Goal: Communication & Community: Answer question/provide support

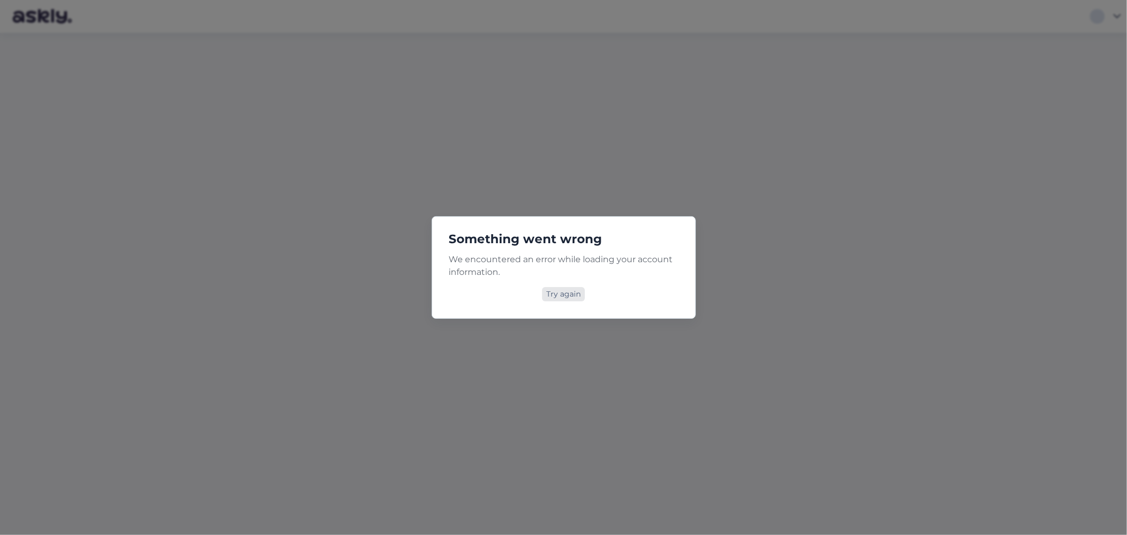
click at [553, 294] on div "Try again" at bounding box center [563, 294] width 43 height 14
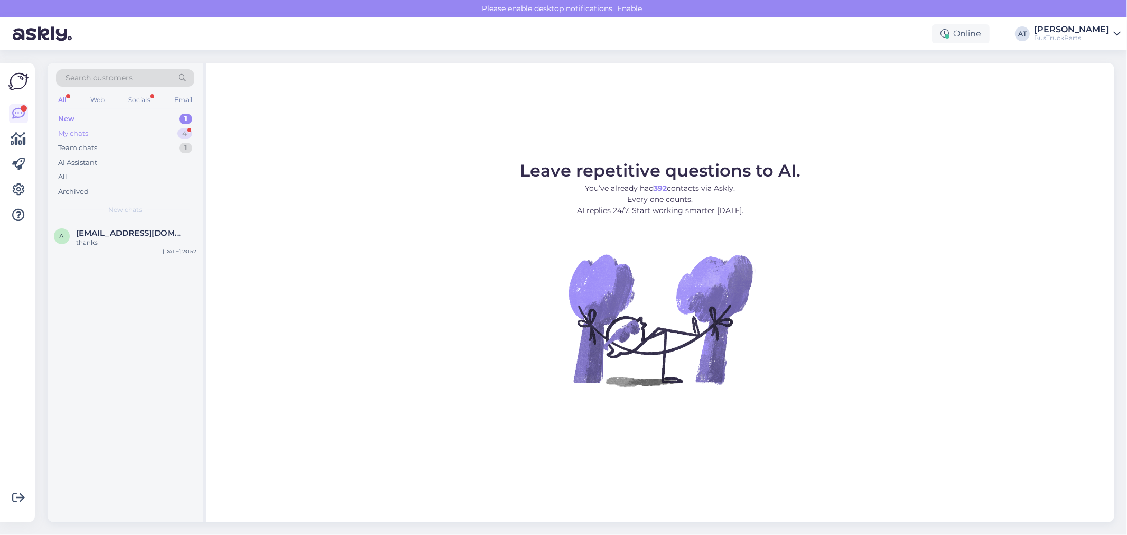
click at [111, 138] on div "My chats 4" at bounding box center [125, 133] width 138 height 15
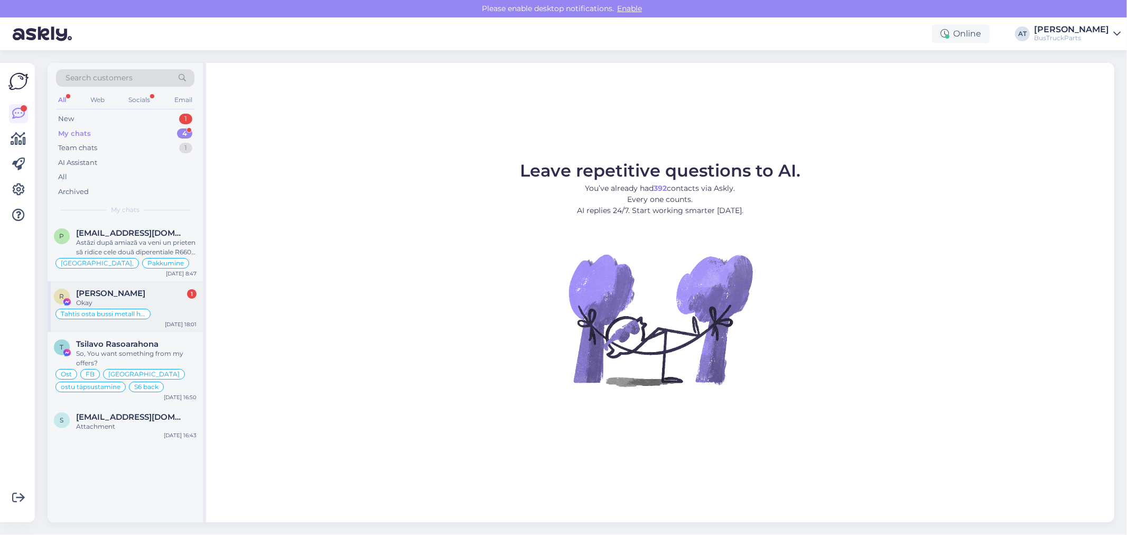
click at [167, 310] on div "Tahtis osta bussi metall hinnaga" at bounding box center [125, 314] width 143 height 13
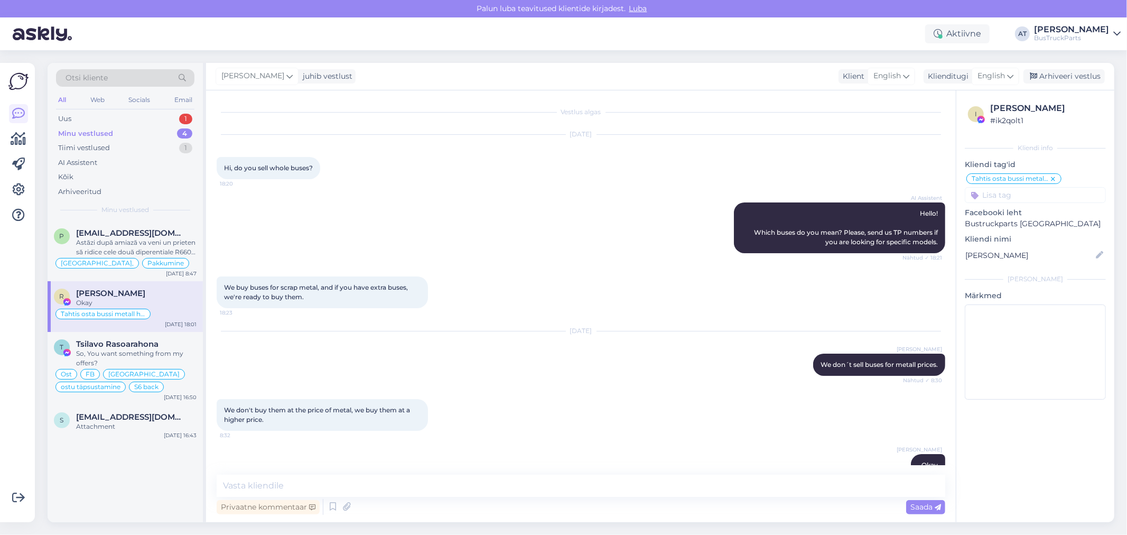
scroll to position [2023, 0]
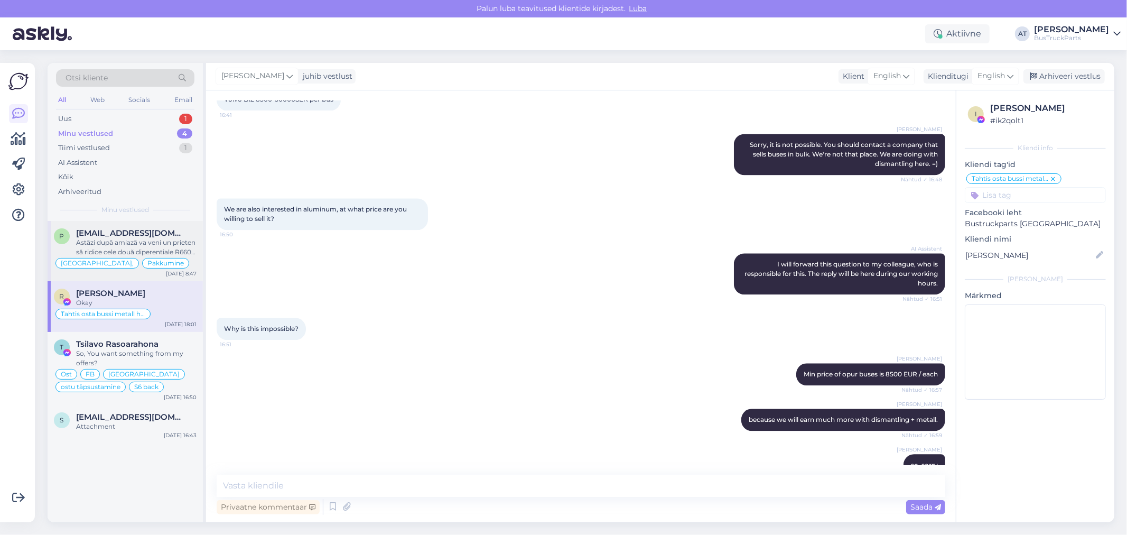
click at [146, 245] on div "Astăzi după amiază va veni un prieten să ridice cele două diperentiale R660 4.8…" at bounding box center [136, 247] width 120 height 19
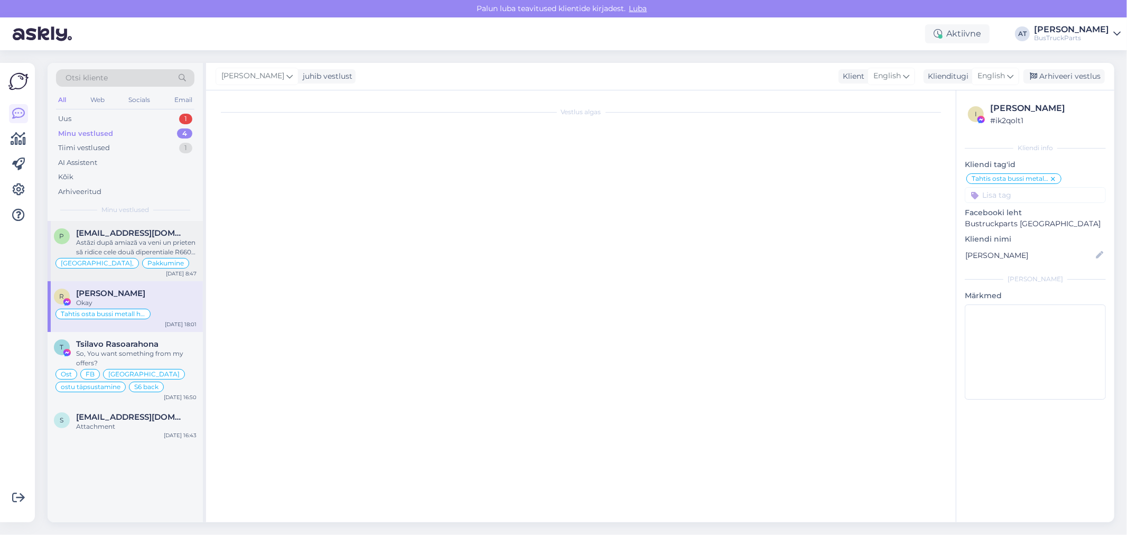
scroll to position [2738, 0]
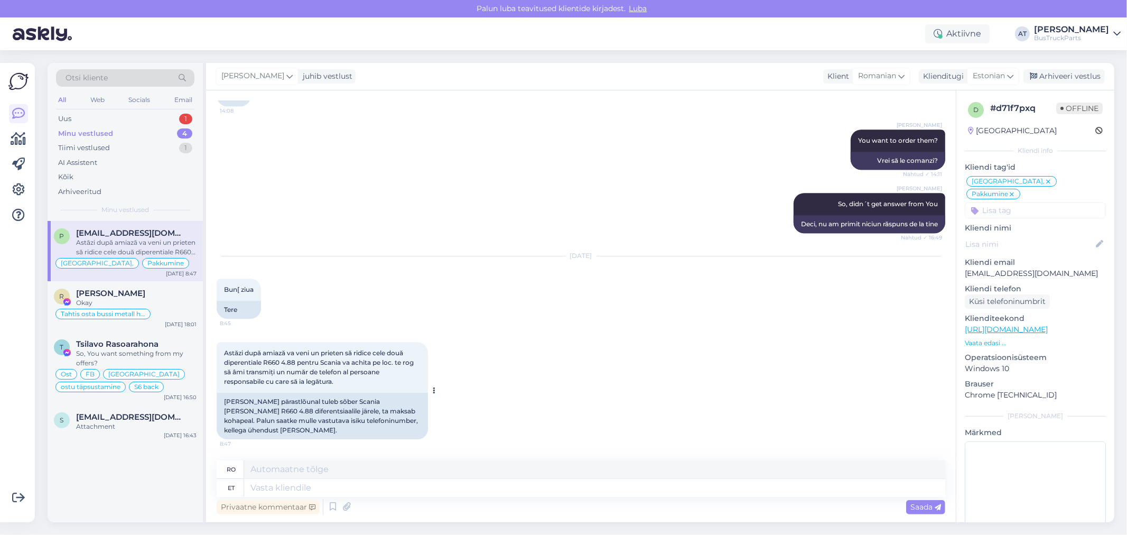
click at [327, 424] on div "[PERSON_NAME] pärastlõunal tuleb sõber Scania [PERSON_NAME] R660 4.88 diferents…" at bounding box center [322, 416] width 211 height 47
click at [346, 486] on textarea at bounding box center [594, 488] width 701 height 18
type textarea "Tere"
type textarea "Buna ziua"
type textarea "Tere hommikust"
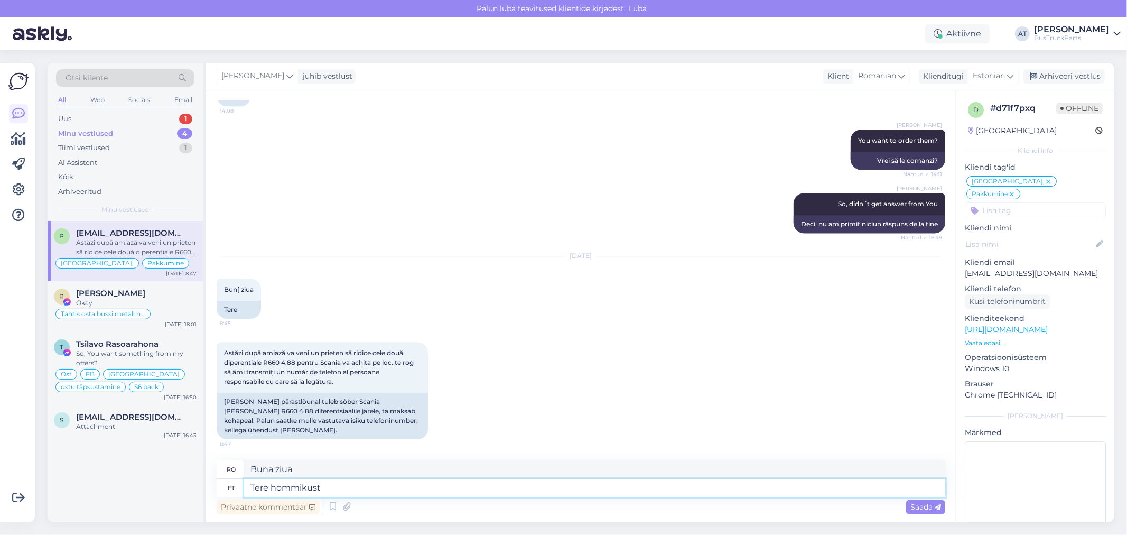
type textarea "Bună dimineaţa"
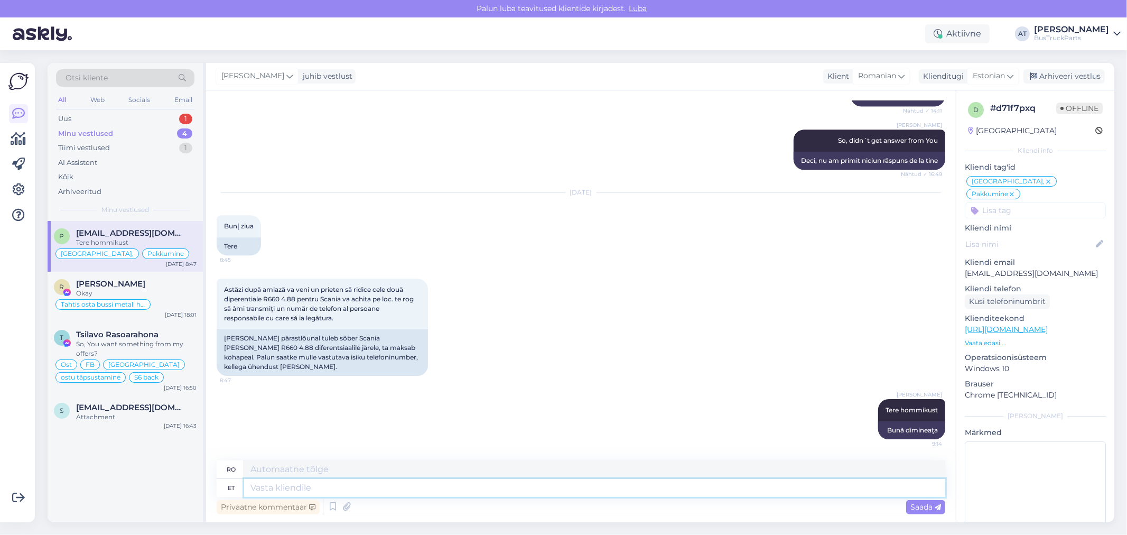
click at [484, 479] on textarea at bounding box center [594, 488] width 701 height 18
paste textarea "The delivery of goods will take place at the new address: [STREET_ADDRESS]. To …"
type textarea "The delivery of goods will take place at the new address: [STREET_ADDRESS]. To …"
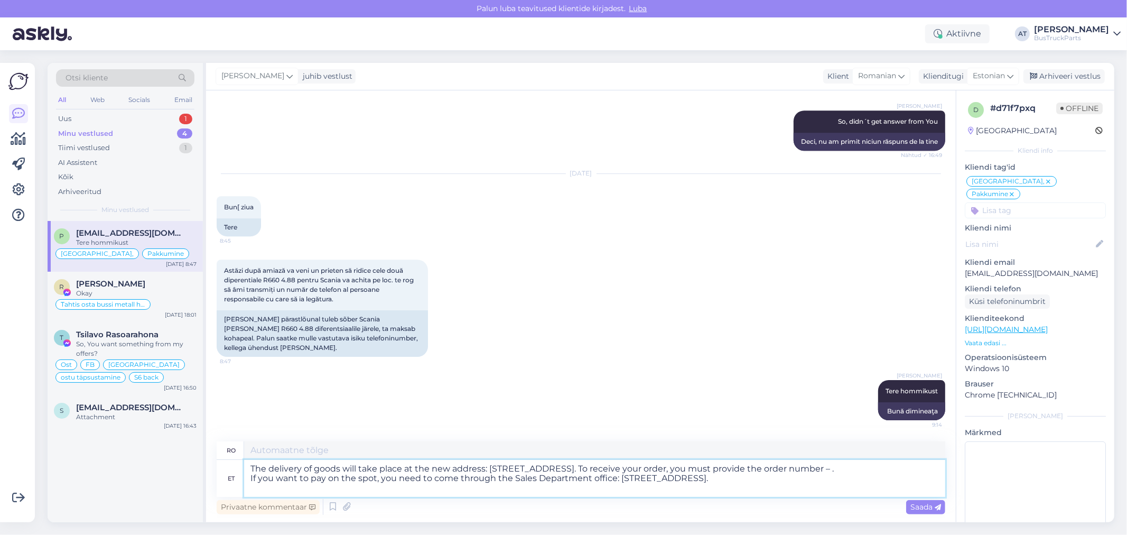
type textarea "Livrarea mărfurilor va avea loc la noua adresă: Betooni [PERSON_NAME][STREET_AD…"
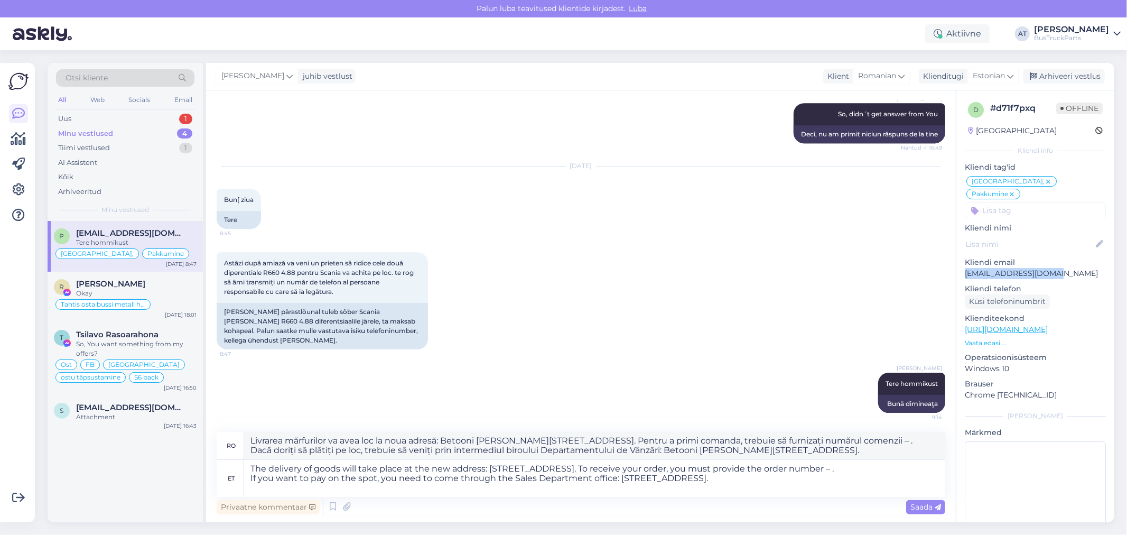
drag, startPoint x: 1057, startPoint y: 263, endPoint x: 966, endPoint y: 263, distance: 90.9
click at [966, 268] on p "[EMAIL_ADDRESS][DOMAIN_NAME]" at bounding box center [1035, 273] width 141 height 11
copy p "[EMAIL_ADDRESS][DOMAIN_NAME]"
drag, startPoint x: 933, startPoint y: 469, endPoint x: 937, endPoint y: 473, distance: 6.4
click at [933, 469] on textarea "The delivery of goods will take place at the new address: [STREET_ADDRESS]. To …" at bounding box center [594, 478] width 701 height 37
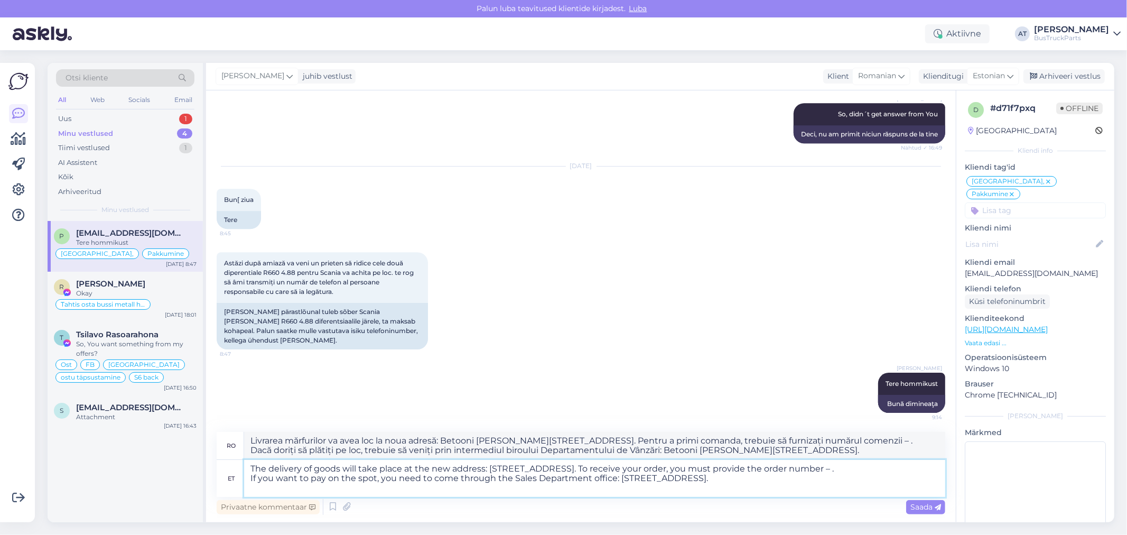
paste textarea "220711"
type textarea "The delivery of goods will take place at the new address: [STREET_ADDRESS]. To …"
type textarea "Livrarea mărfurilor va avea loc la noua adresă: Betooni [PERSON_NAME][STREET_AD…"
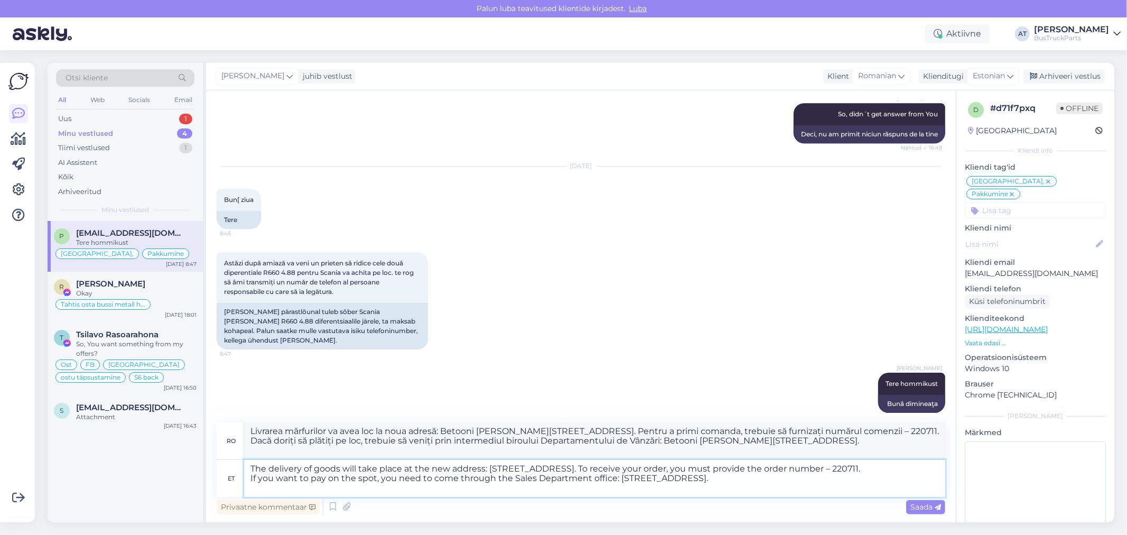
click at [282, 470] on textarea "The delivery of goods will take place at the new address: [STREET_ADDRESS]. To …" at bounding box center [594, 478] width 701 height 37
type textarea "The picking uo of goods will take place at the new address: [STREET_ADDRESS]. T…"
type textarea "Ridicarea mărfurilor va avea loc la noua adresă: Betooni [PERSON_NAME][STREET_A…"
click at [410, 474] on textarea "The picking uo of goods will take place at the new address: [STREET_ADDRESS]. T…" at bounding box center [594, 478] width 701 height 37
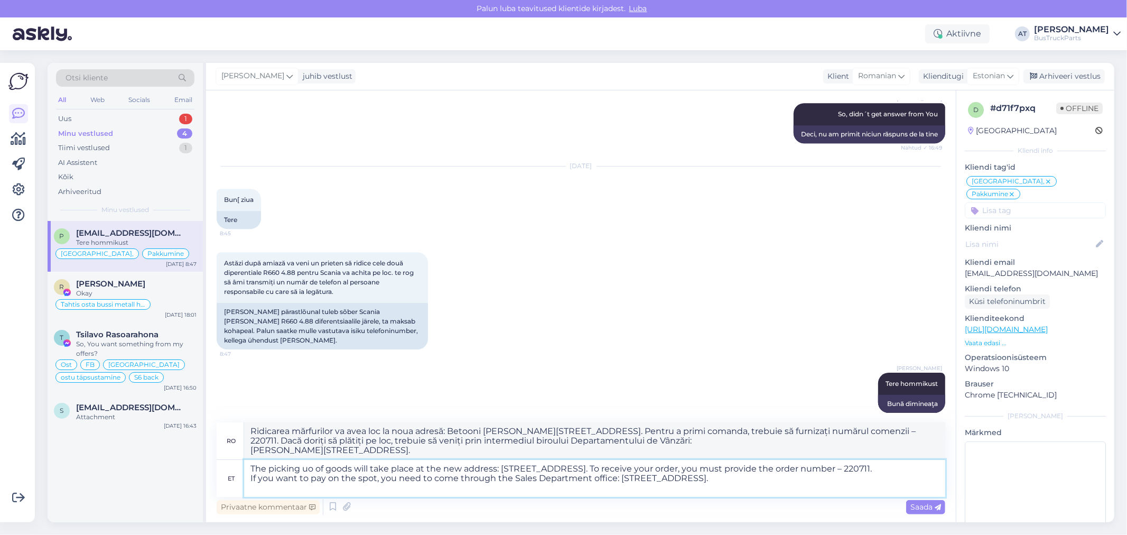
drag, startPoint x: 374, startPoint y: 488, endPoint x: 341, endPoint y: 487, distance: 33.3
click at [341, 487] on textarea "The picking uo of goods will take place at the new address: [STREET_ADDRESS]. T…" at bounding box center [594, 478] width 701 height 37
click at [727, 488] on textarea "The picking uo of goods will take place at the new address: [STREET_ADDRESS]. T…" at bounding box center [594, 478] width 701 height 37
type textarea "The picking uo of goods will take place at the new address: [STREET_ADDRESS]. T…"
click at [922, 511] on div "Saada" at bounding box center [925, 507] width 39 height 14
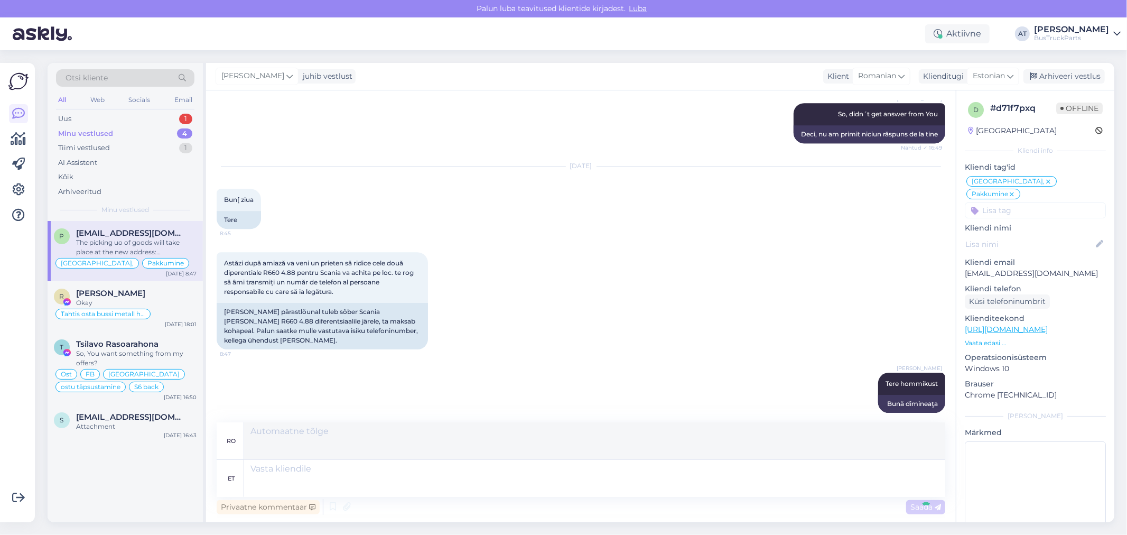
scroll to position [2951, 0]
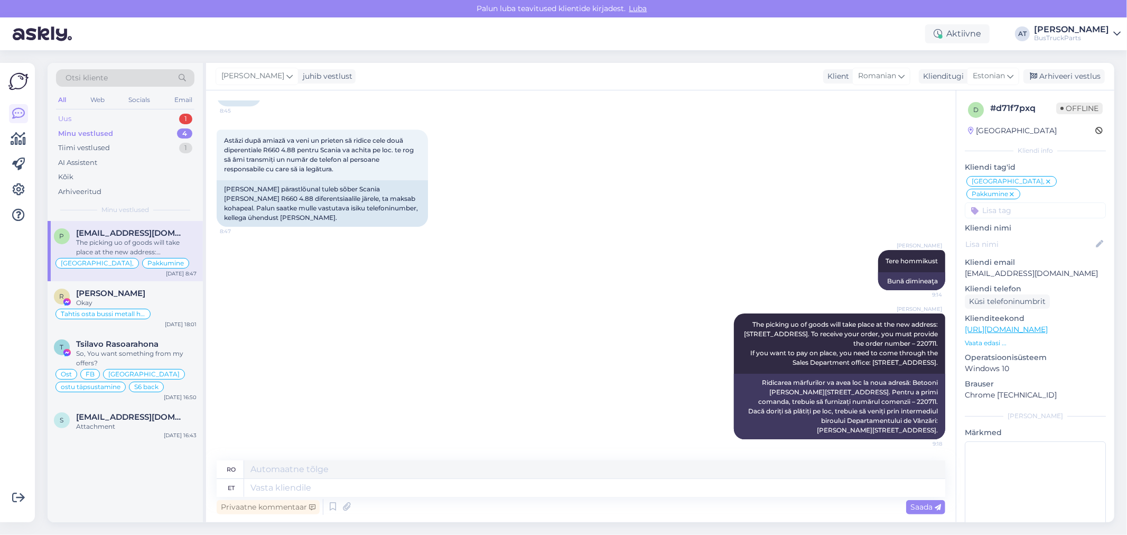
click at [110, 115] on div "Uus 1" at bounding box center [125, 118] width 138 height 15
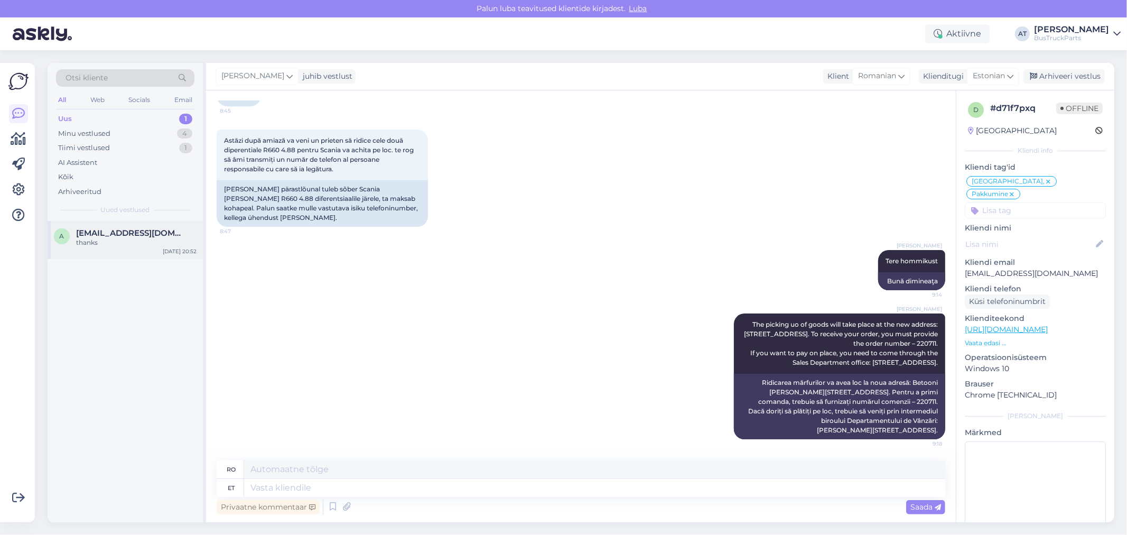
click at [131, 230] on span "[EMAIL_ADDRESS][DOMAIN_NAME]" at bounding box center [131, 233] width 110 height 10
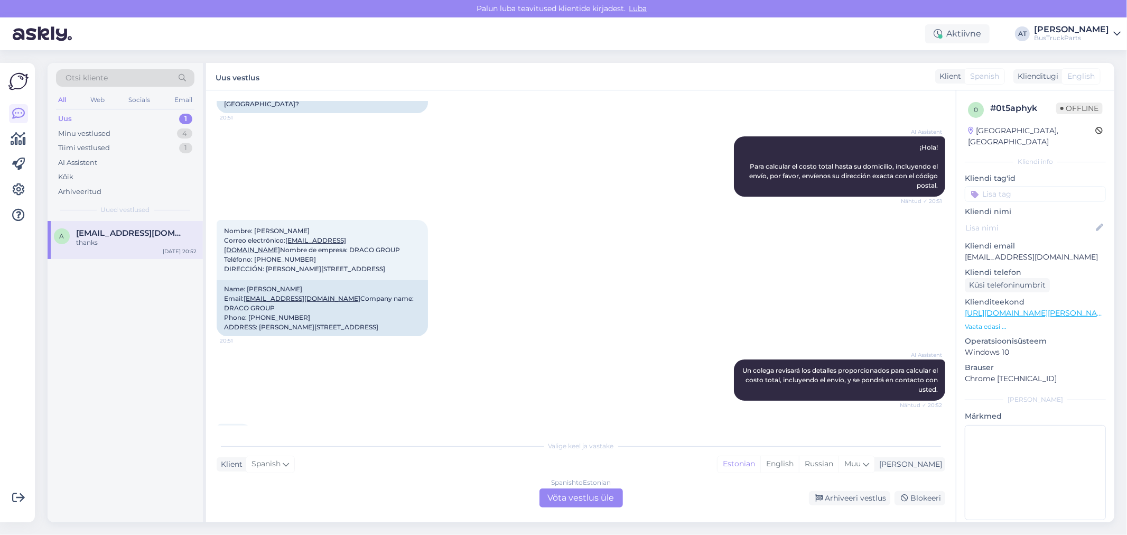
scroll to position [191, 0]
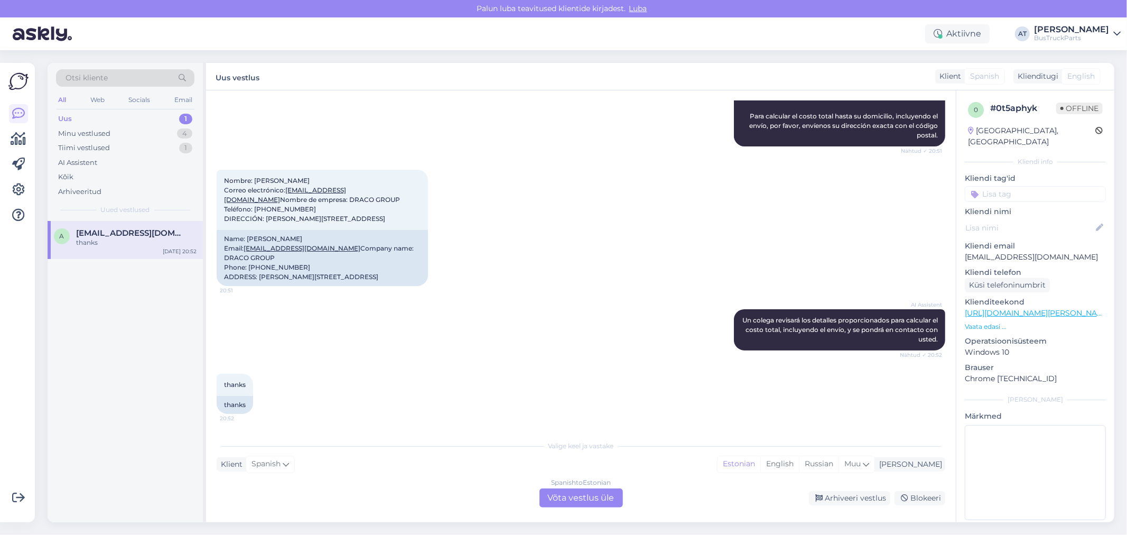
click at [586, 503] on div "Spanish to Estonian Võta vestlus üle" at bounding box center [581, 497] width 83 height 19
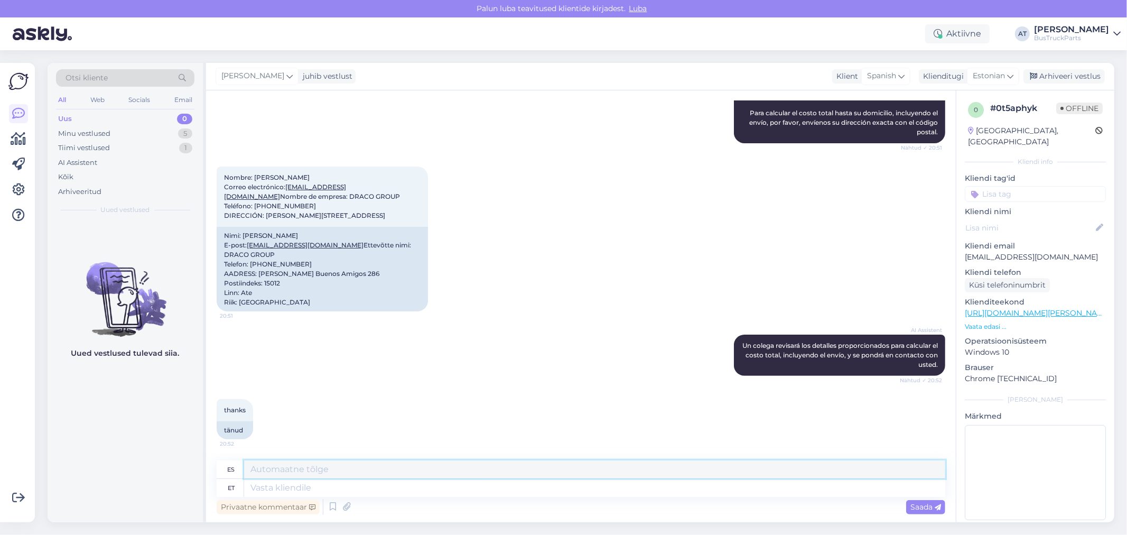
click at [587, 478] on textarea at bounding box center [594, 469] width 701 height 18
click at [588, 487] on textarea at bounding box center [594, 488] width 701 height 18
type textarea "Hello!"
type textarea "¡Hola!"
type textarea "Hello!~Which"
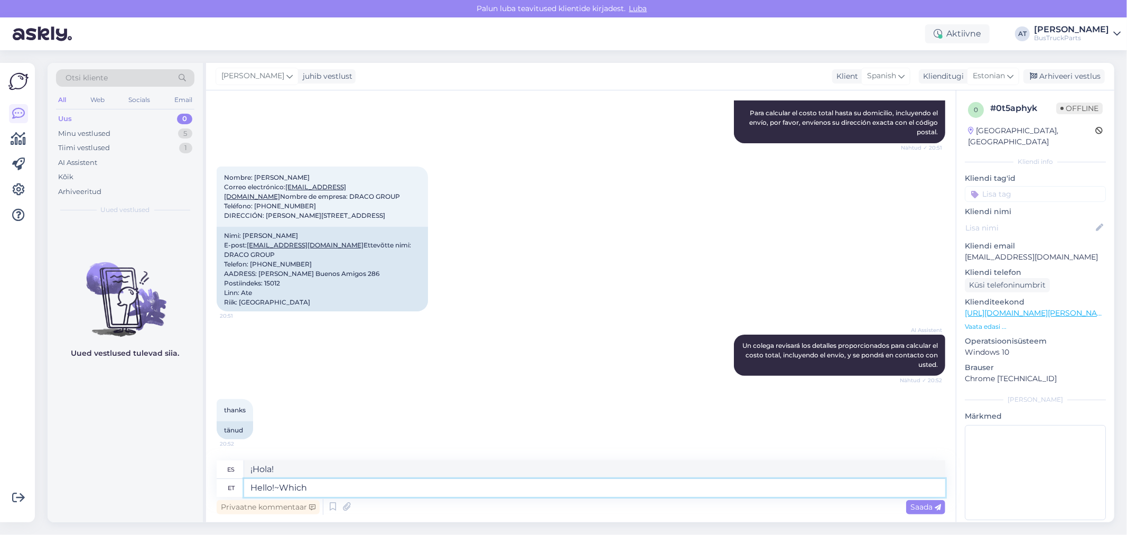
type textarea "¡Hola!~¿Cuál?"
type textarea "Hello!"
type textarea "¡Hola!"
type textarea "Hello! Which"
type textarea "¡Hola! ¿Cuál?"
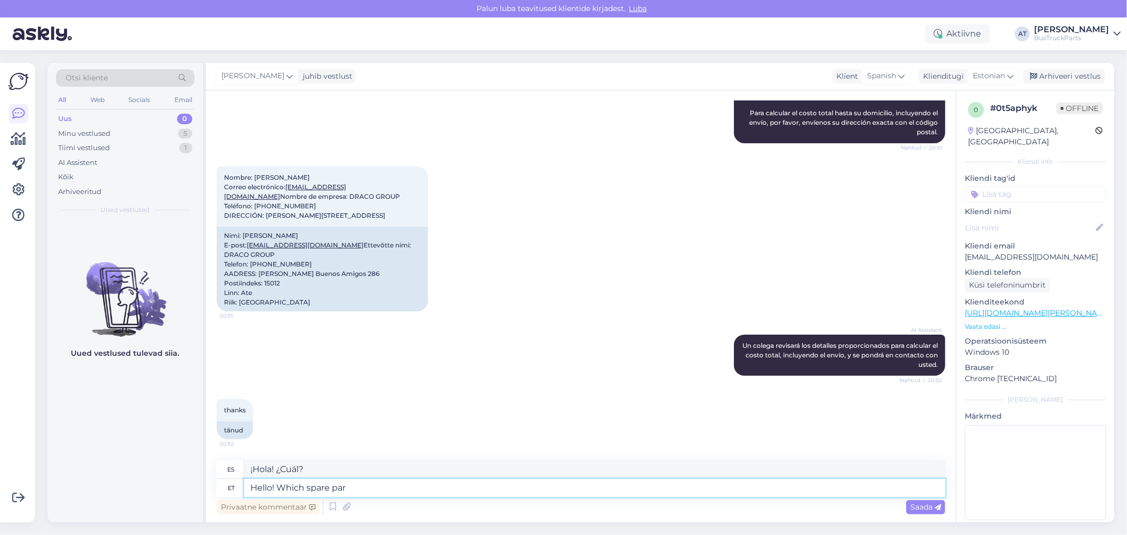
type textarea "Hello! Which spare part"
type textarea "¡Hola! ¿Qué repuesto?"
type textarea "Hello! Which spare part You ar"
type textarea "¡Hola! ¿Qué repuesto tienes?"
type textarea "Hello! Which spare part You are i"
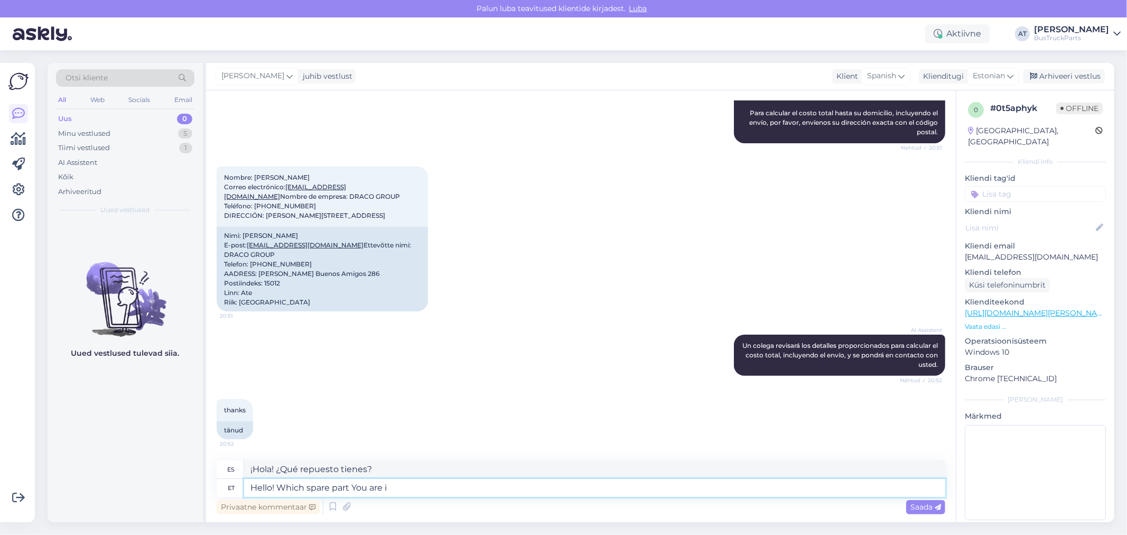
type textarea "Hola, ¿qué repuesto tienes?"
type textarea "Hello! Which spare part You are interested in"
type textarea "¡Hola! ¿Qué repuesto te interesa?"
type textarea "Hello! Which spare part You are interested in?"
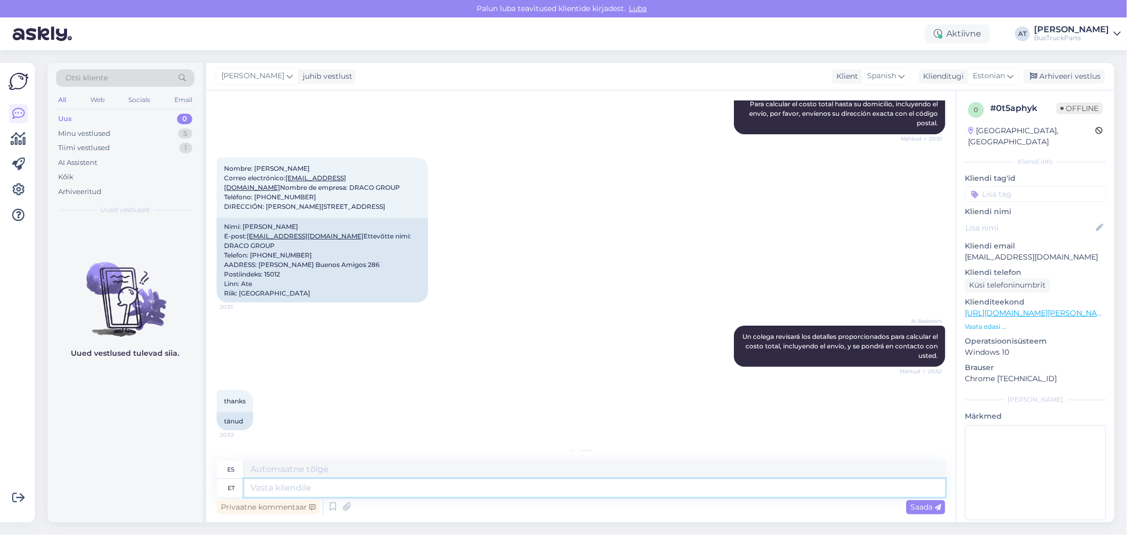
scroll to position [251, 0]
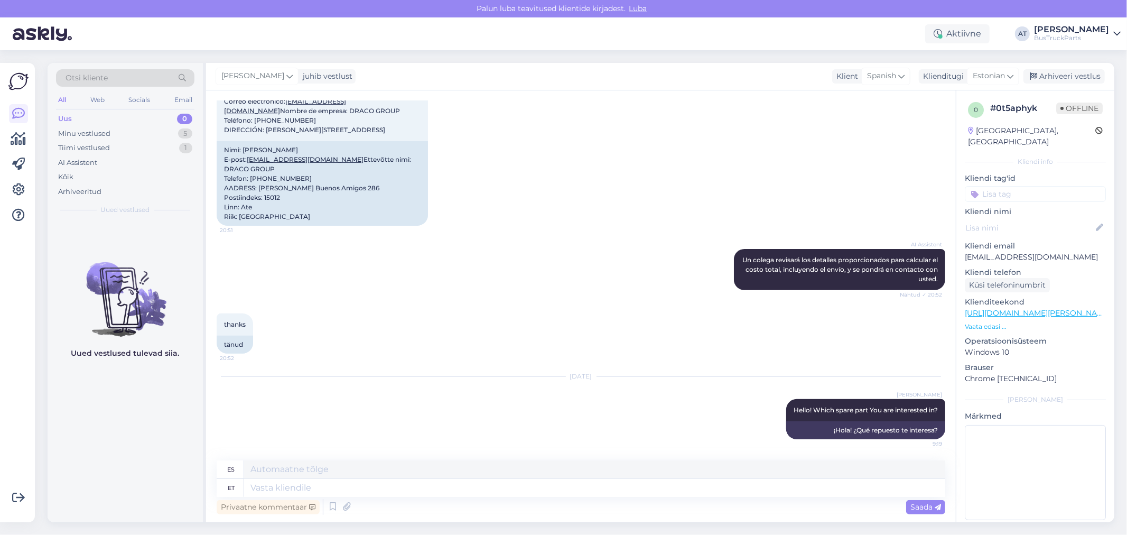
click at [985, 322] on p "Vaata edasi ..." at bounding box center [1035, 327] width 141 height 10
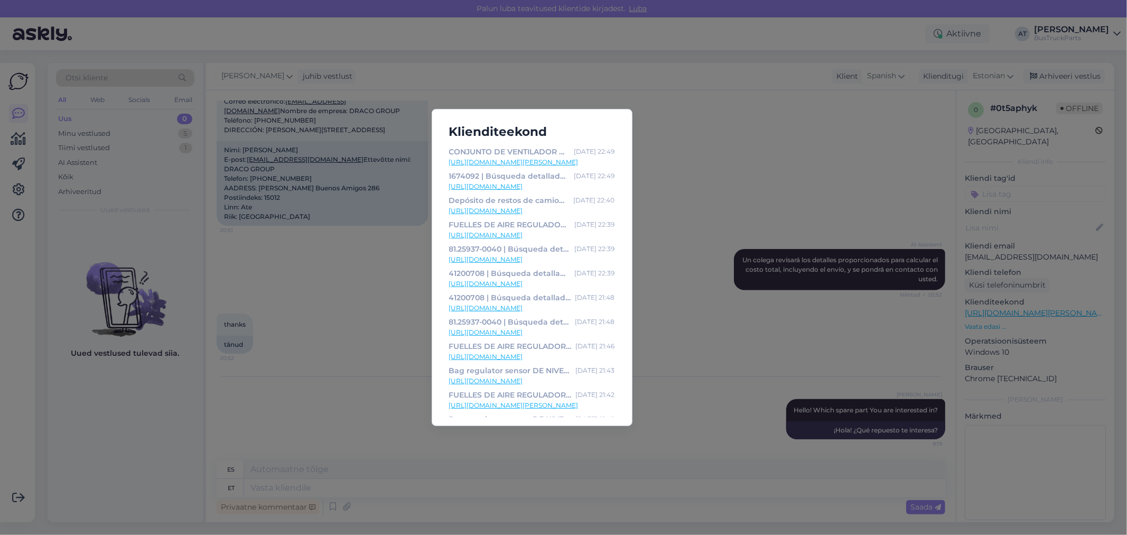
click at [700, 337] on div "Klienditeekond CONJUNTO DE VENTILADOR DE REFRIGERACIÓN | MERCEDES-BENZ ACTROS M…" at bounding box center [563, 267] width 1127 height 535
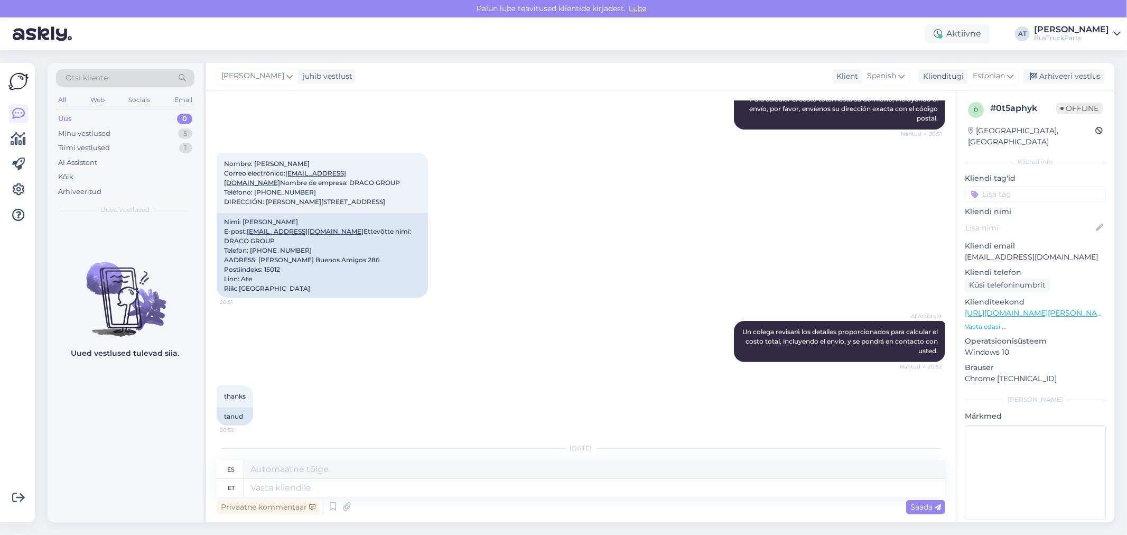
scroll to position [250, 0]
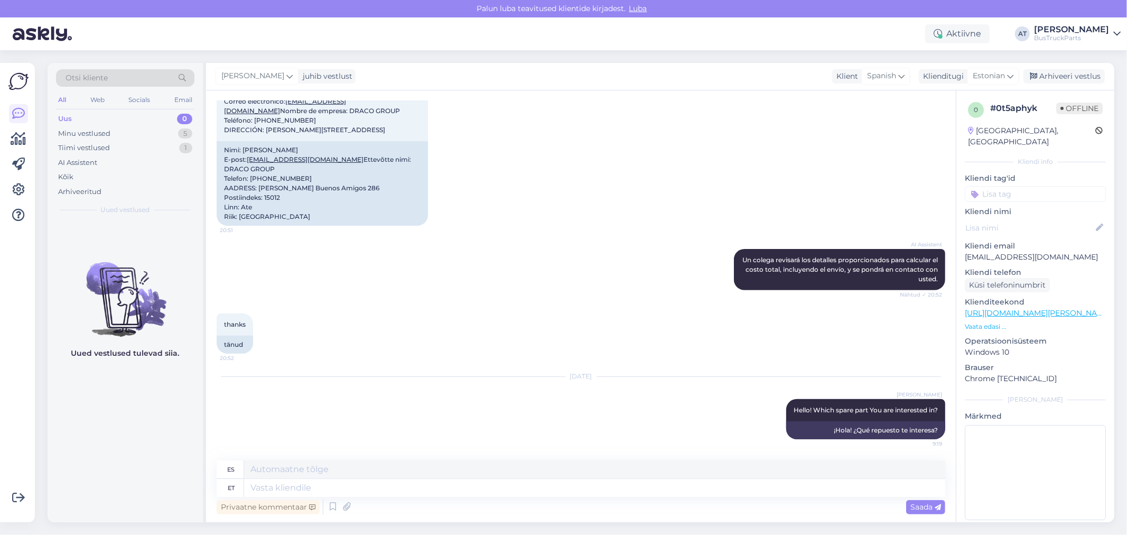
click at [675, 421] on div "[DATE] [PERSON_NAME] Hello! Which spare part You are interested in? 9:19 ¡Hola!…" at bounding box center [581, 408] width 729 height 86
click at [676, 411] on div "[DATE] [PERSON_NAME] Hello! Which spare part You are interested in? 9:19 ¡Hola!…" at bounding box center [581, 408] width 729 height 86
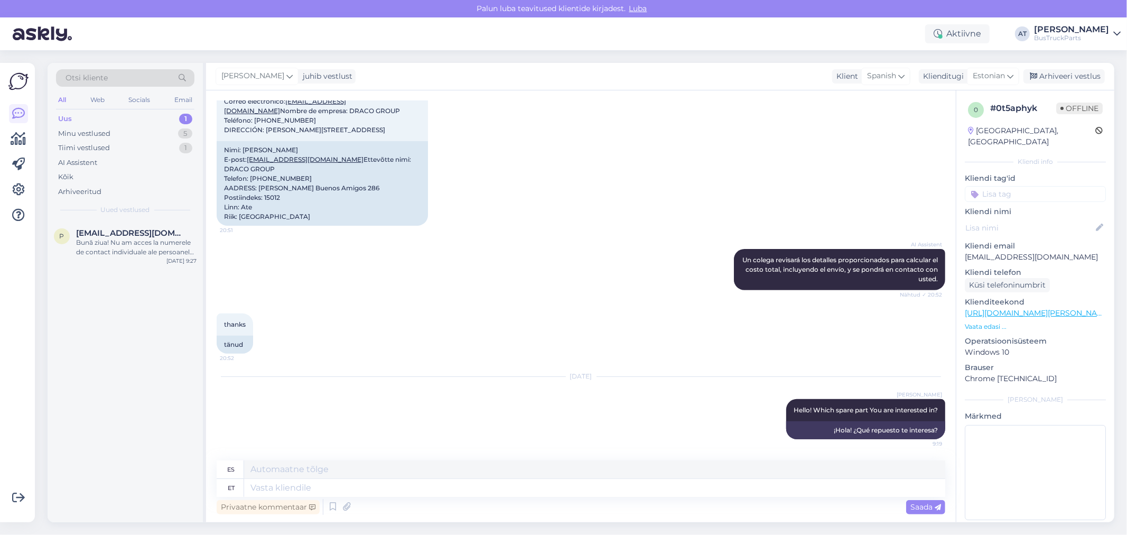
click at [64, 118] on div "Uus" at bounding box center [65, 119] width 14 height 11
click at [134, 242] on div "Bună ziua! Nu am acces la numerele de contact individuale ale persoanelor respo…" at bounding box center [136, 247] width 120 height 19
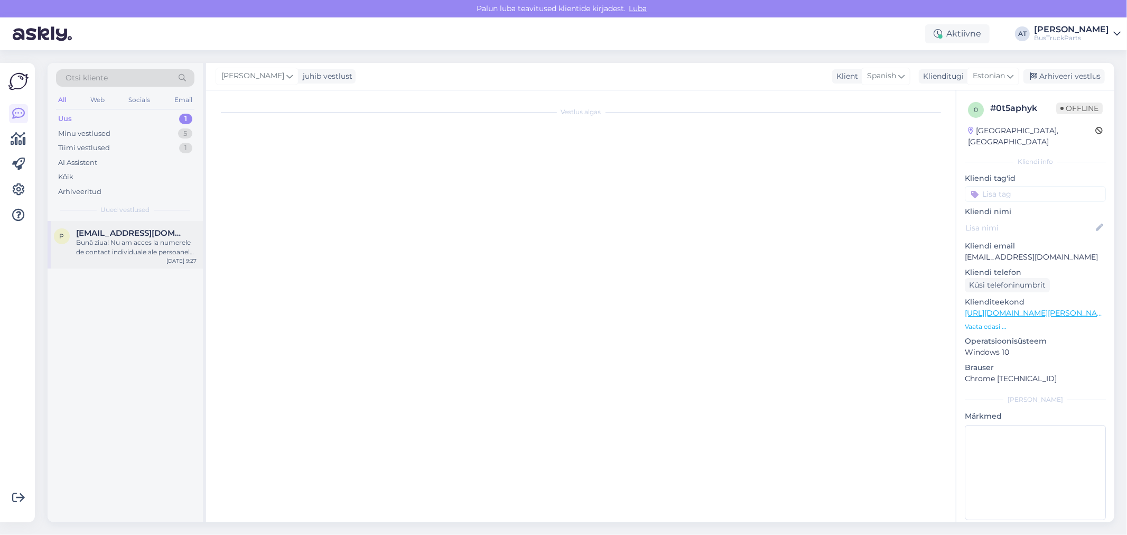
scroll to position [0, 0]
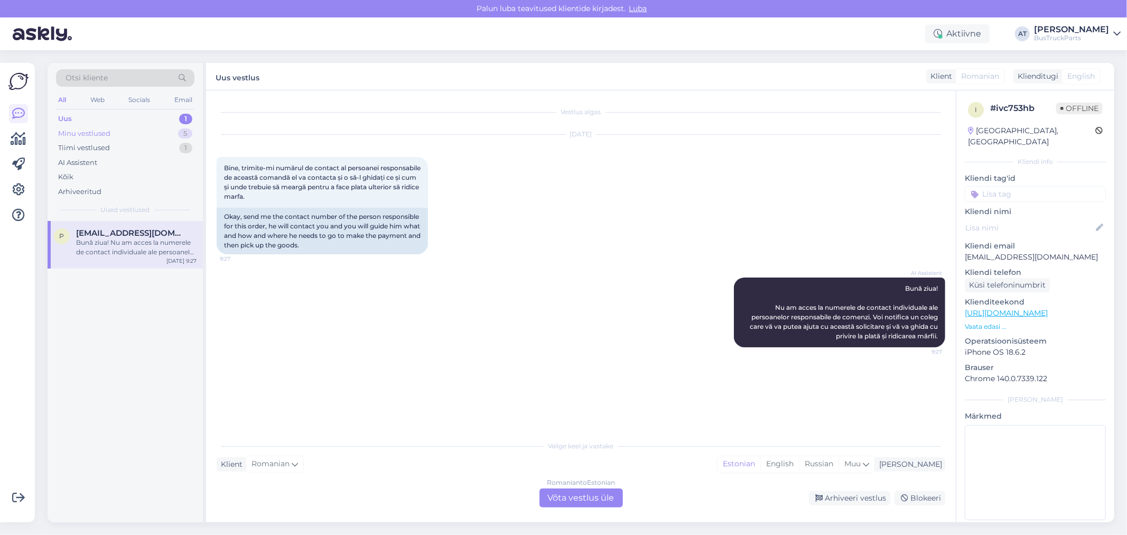
click at [133, 133] on div "Minu vestlused 5" at bounding box center [125, 133] width 138 height 15
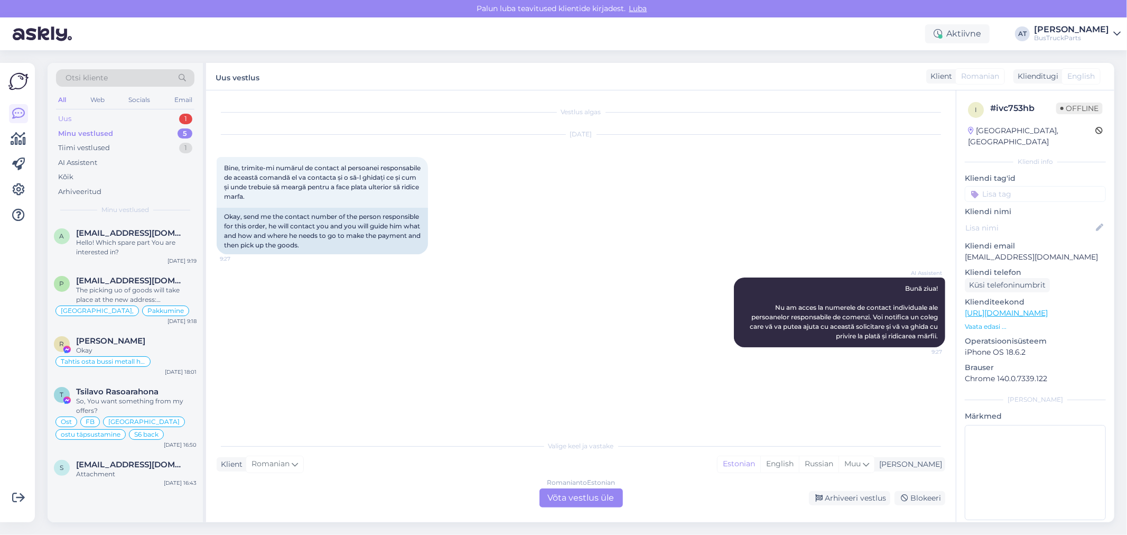
click at [135, 120] on div "Uus 1" at bounding box center [125, 118] width 138 height 15
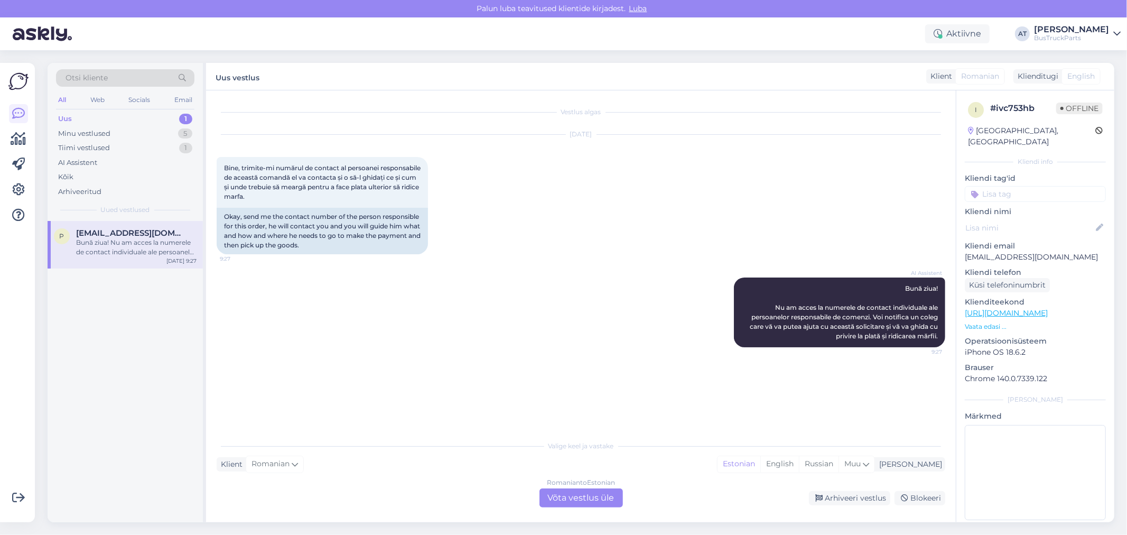
click at [124, 248] on div "Bună ziua! Nu am acces la numerele de contact individuale ale persoanelor respo…" at bounding box center [136, 247] width 120 height 19
click at [388, 263] on div "[DATE] Bine, trimite-mi numărul de contact al persoanei responsabile de această…" at bounding box center [581, 194] width 729 height 143
click at [360, 243] on div "Okay, send me the contact number of the person responsible for this order, he w…" at bounding box center [322, 231] width 211 height 47
click at [577, 494] on div "Romanian to Estonian Võta vestlus üle" at bounding box center [581, 497] width 83 height 19
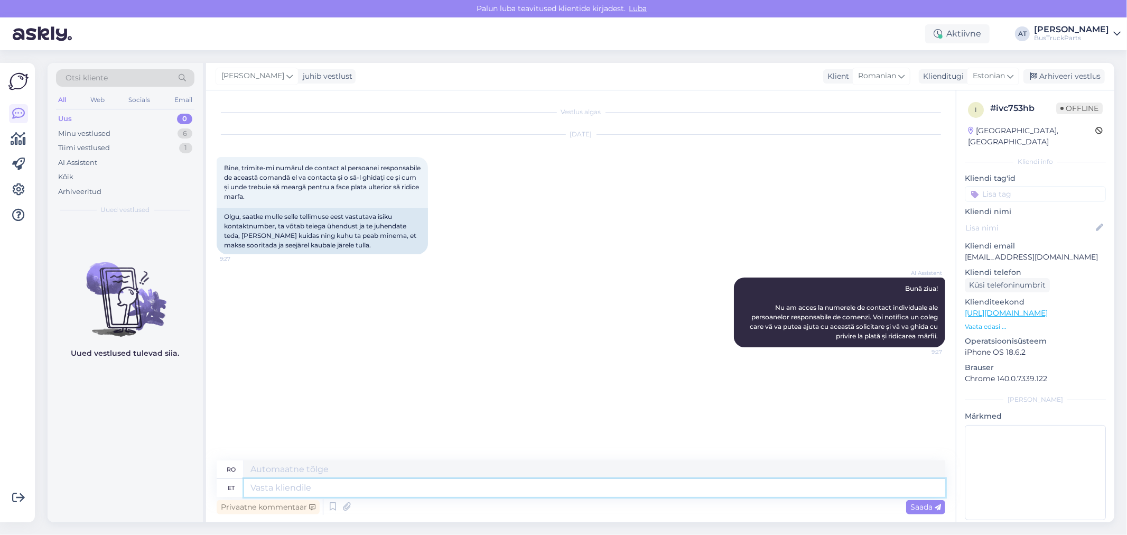
click at [544, 496] on textarea at bounding box center [594, 488] width 701 height 18
type textarea "Its me"
type textarea "Sale"
type textarea "Its me"
type textarea "Suntem noi"
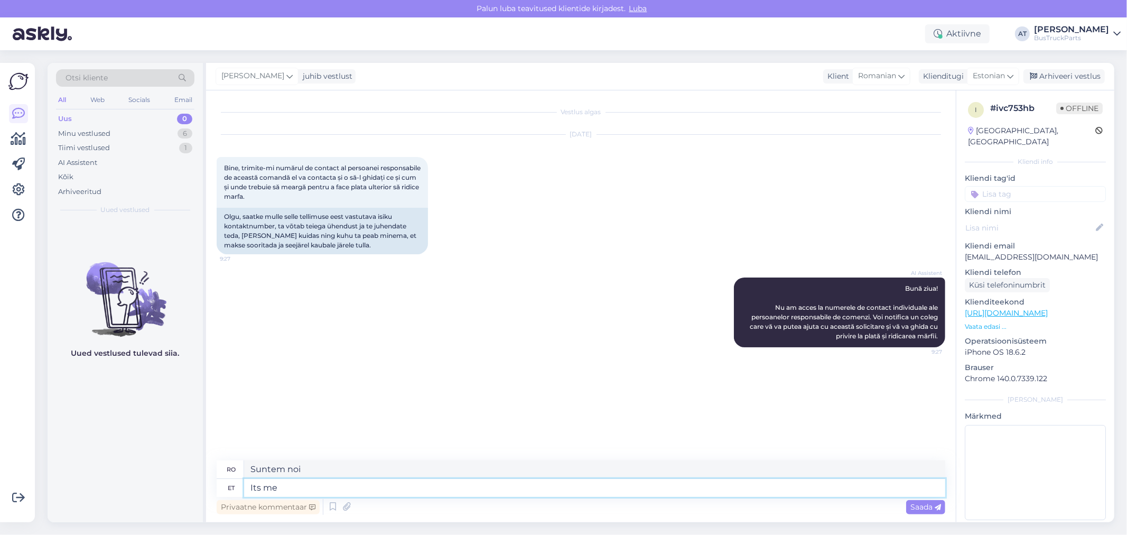
paste textarea "[PHONE_NUMBER]"
type textarea "Its me [PHONE_NUMBER]"
type textarea "Sunt eu [PHONE_NUMBER]"
click at [281, 484] on textarea "Its me [PHONE_NUMBER]" at bounding box center [594, 488] width 701 height 18
type textarea "Its me - Alin a+[PHONE_NUMBER]"
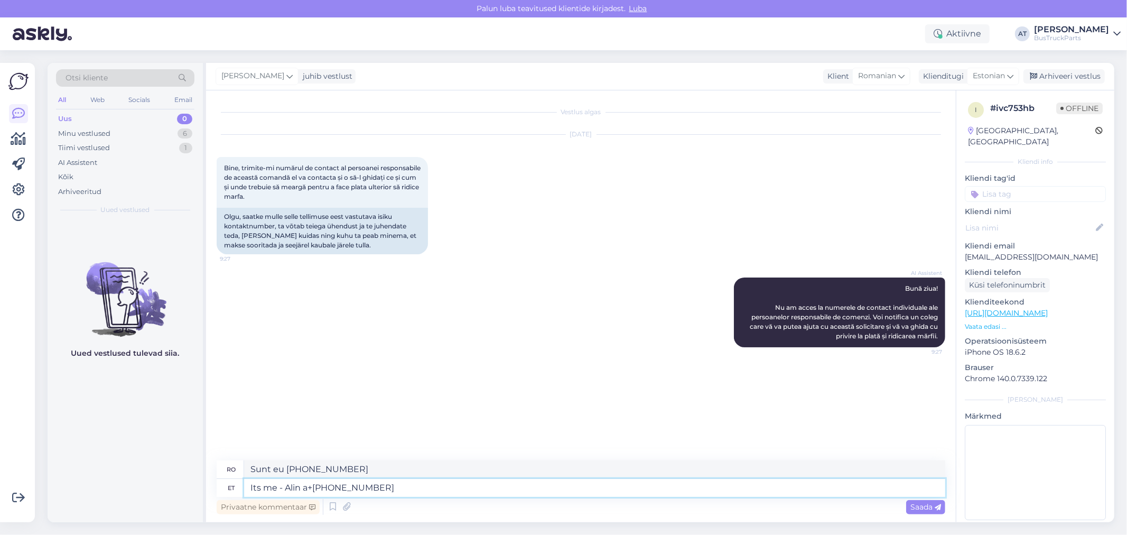
type textarea "Sunt eu - Ali+[PHONE_NUMBER]"
type textarea "Its me - Alina [PHONE_NUMBER]"
type textarea "Sunt eu - Alina [PHONE_NUMBER]"
type textarea "Its me - Alina [PHONE_NUMBER]"
click at [930, 507] on span "Saada" at bounding box center [925, 507] width 31 height 10
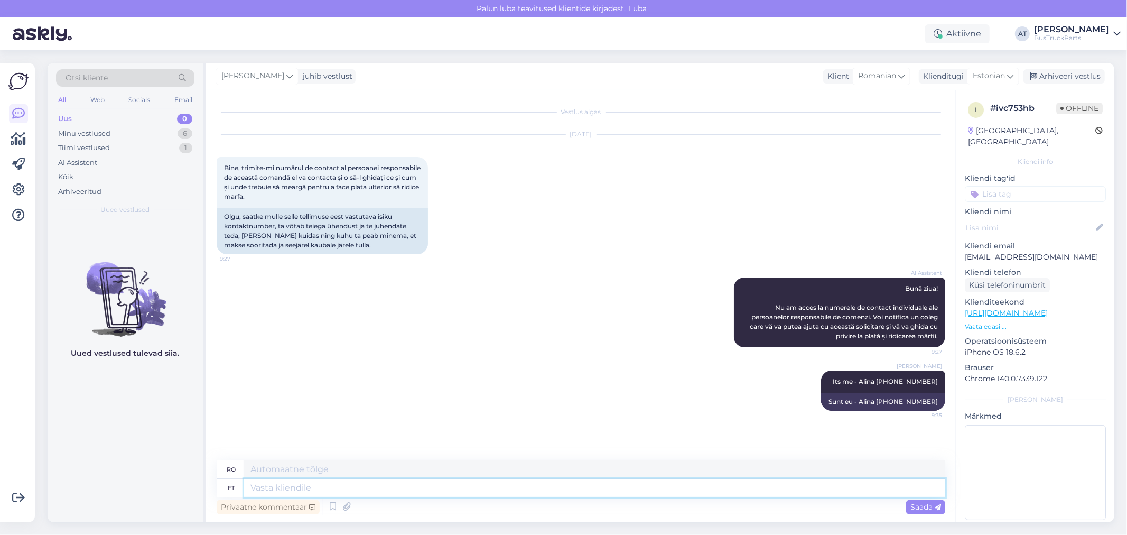
click at [897, 494] on textarea at bounding box center [594, 488] width 701 height 18
click at [148, 138] on div "Minu vestlused 6" at bounding box center [125, 133] width 138 height 15
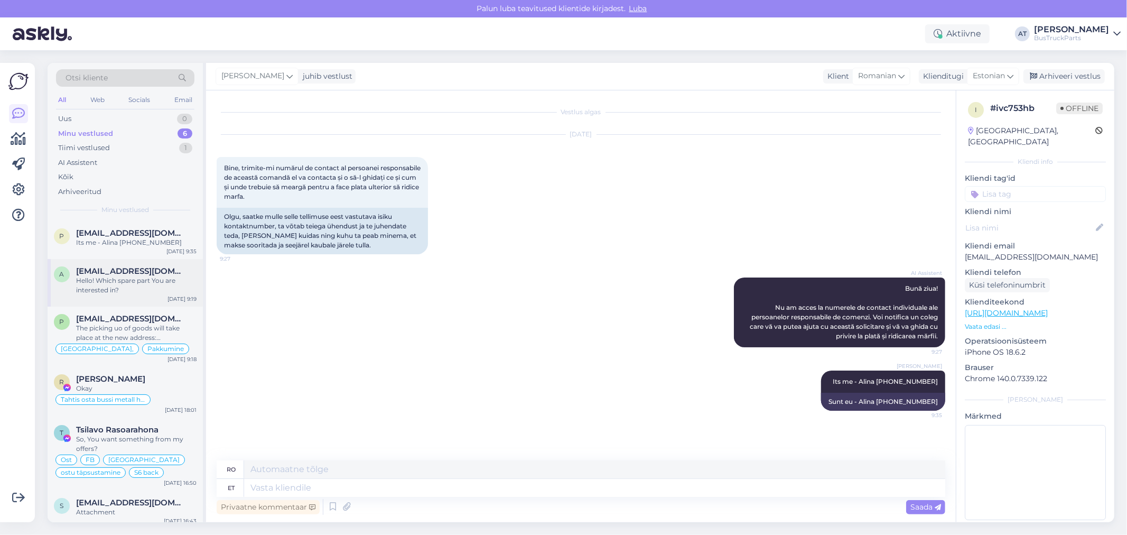
click at [145, 281] on div "Hello! Which spare part You are interested in?" at bounding box center [136, 285] width 120 height 19
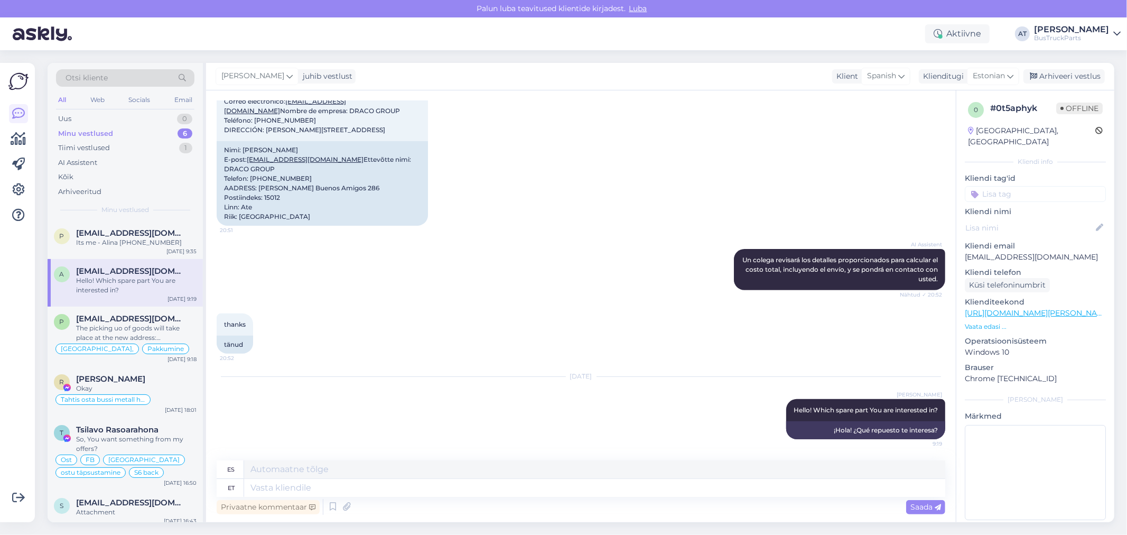
scroll to position [250, 0]
drag, startPoint x: 1010, startPoint y: 451, endPoint x: 1019, endPoint y: 479, distance: 29.4
click at [1016, 467] on textarea at bounding box center [1035, 472] width 141 height 95
click at [410, 493] on textarea at bounding box center [594, 488] width 701 height 18
type textarea "I"
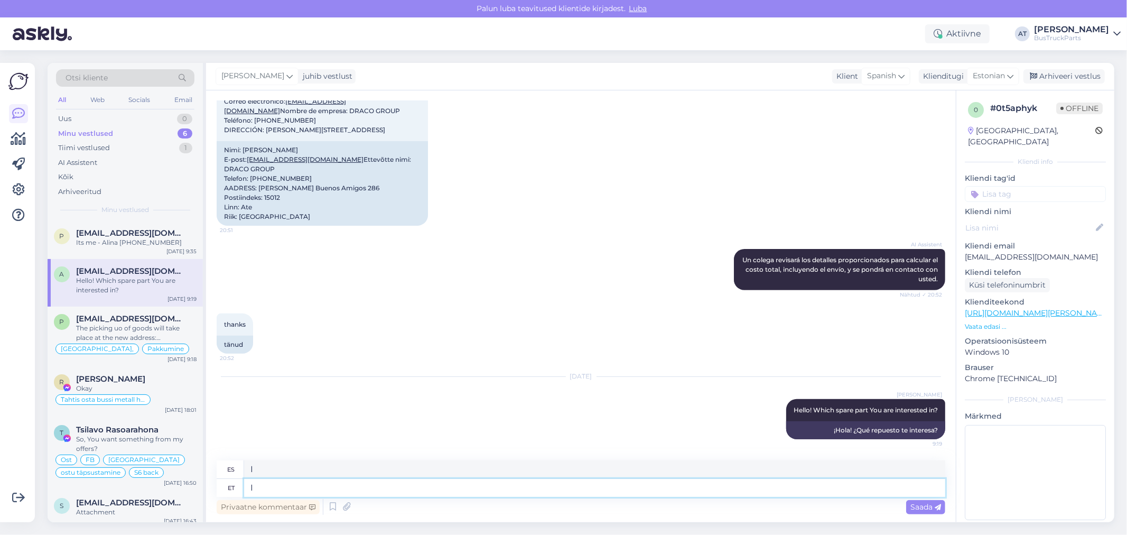
type textarea "I"
type textarea "I anssw"
type textarea "yo respondo"
type textarea "I ans"
type textarea "Soy"
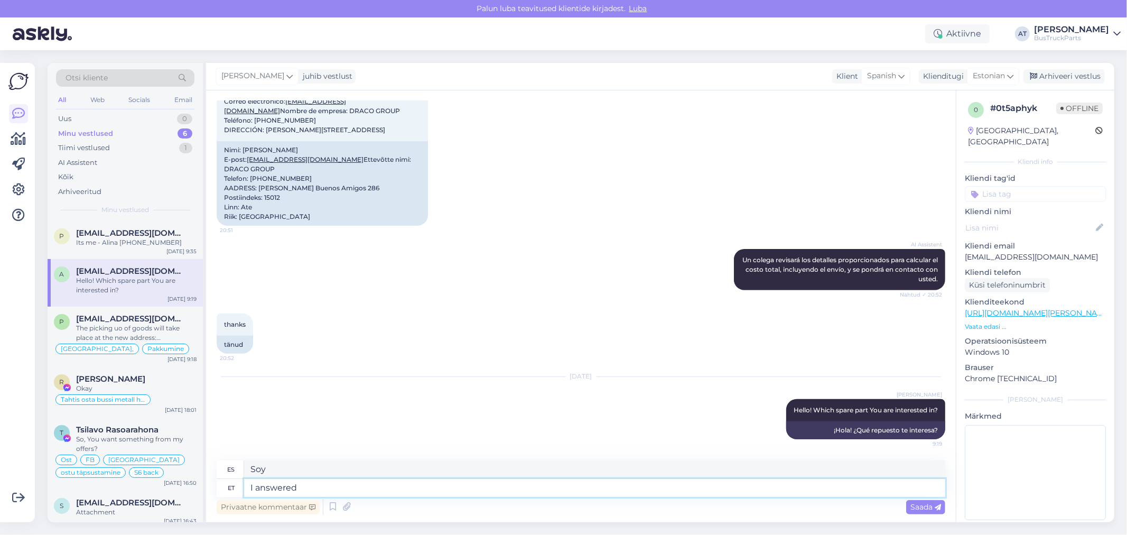
type textarea "I answered Y"
type textarea "Yo respondí"
type textarea "I answered Ypo"
type textarea "Yo respondí que sí"
type textarea "I answered You by"
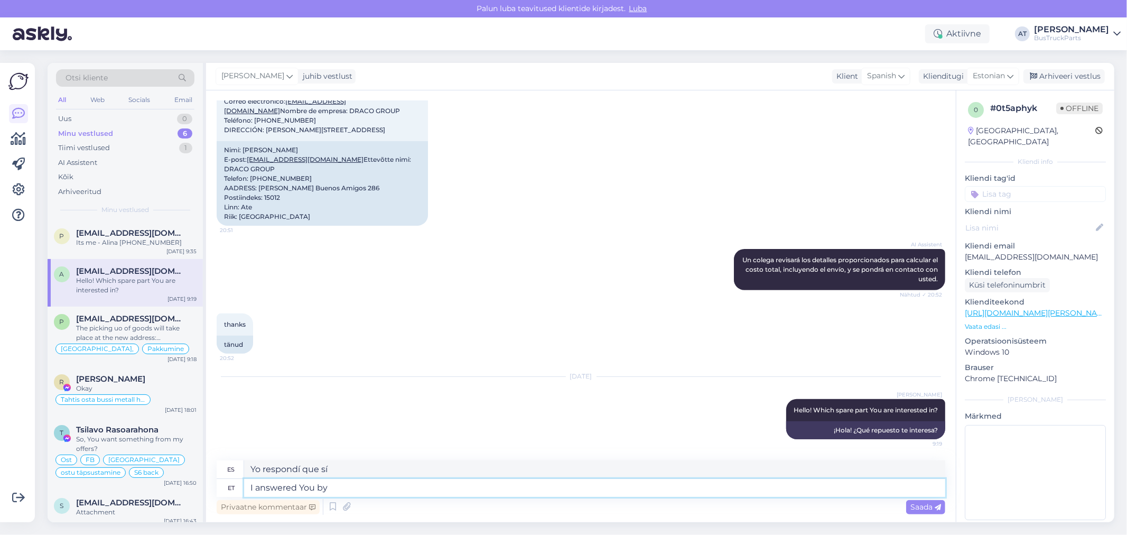
type textarea "[PERSON_NAME]"
type textarea "I answered You by e"
type textarea "[PERSON_NAME] por e"
type textarea "I answered You by email"
type textarea "[PERSON_NAME] por correo electrónico."
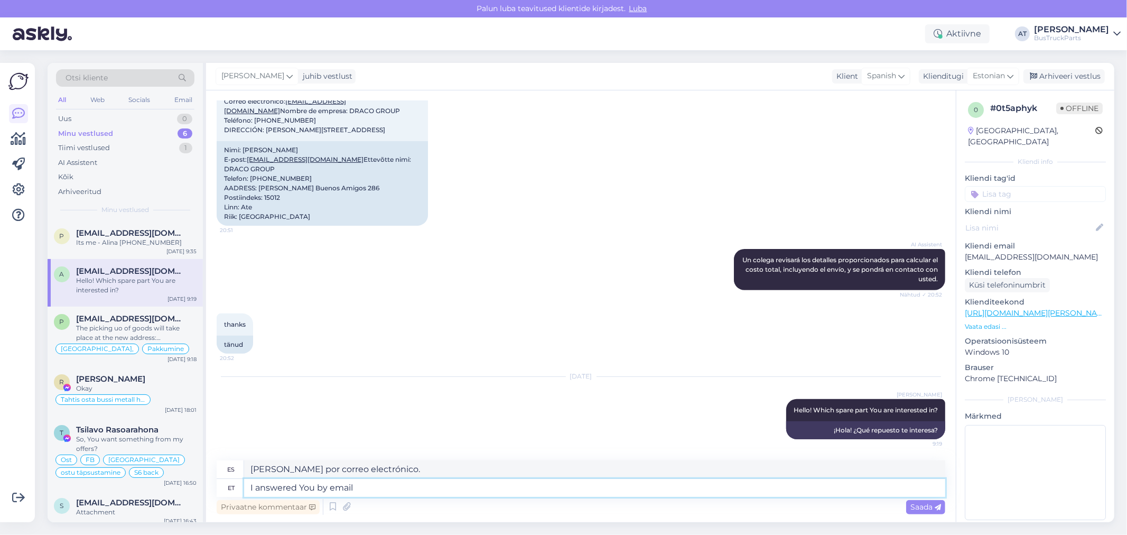
type textarea "I answered You by email"
click at [929, 505] on span "Saada" at bounding box center [925, 507] width 31 height 10
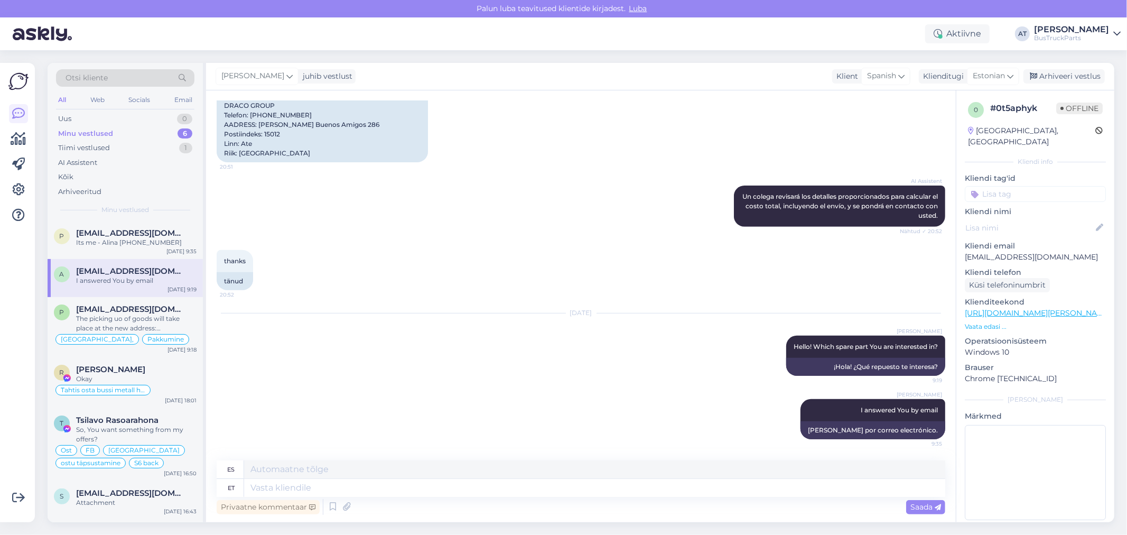
click at [989, 129] on div "[GEOGRAPHIC_DATA], [GEOGRAPHIC_DATA]" at bounding box center [1031, 136] width 127 height 22
copy div "[GEOGRAPHIC_DATA]"
click at [996, 190] on input at bounding box center [1035, 194] width 141 height 16
paste input "[GEOGRAPHIC_DATA]"
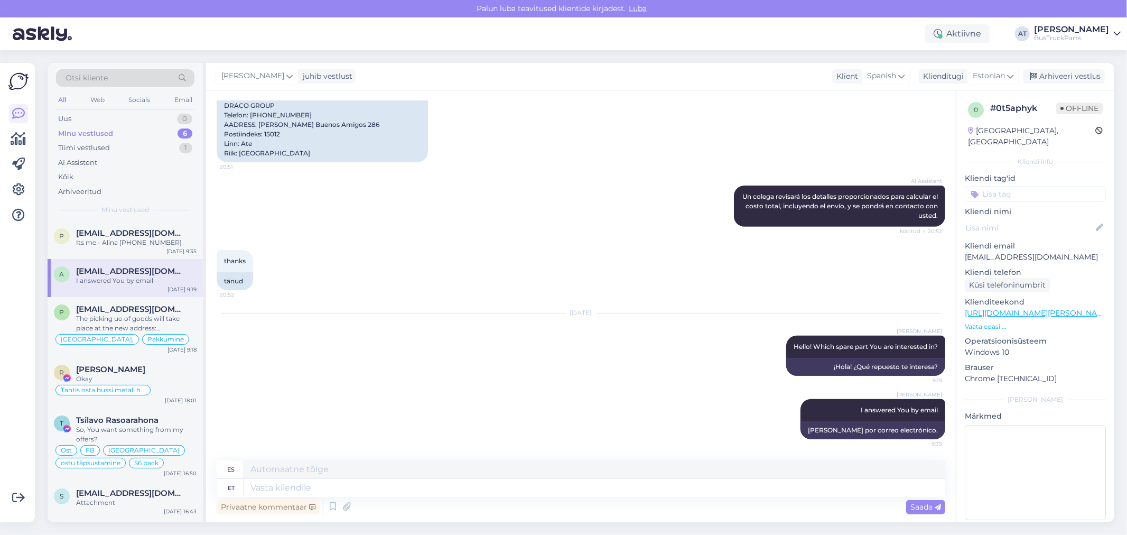
type input "[GEOGRAPHIC_DATA]"
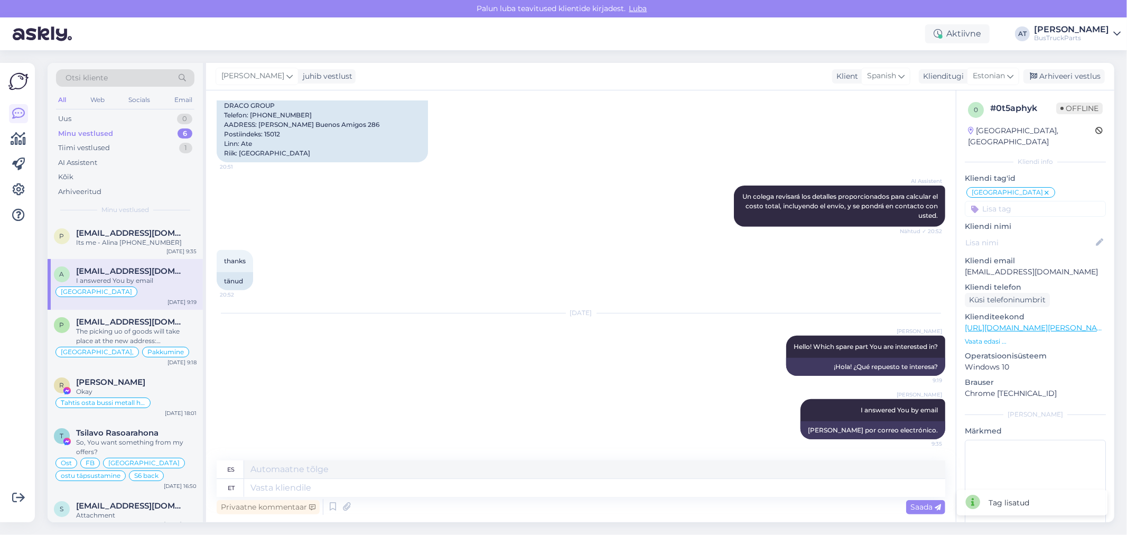
click at [1004, 204] on input at bounding box center [1035, 209] width 141 height 16
type input "epo"
click at [1043, 231] on div "epost" at bounding box center [1035, 236] width 29 height 11
click at [1081, 62] on div "Otsi kliente All Web Socials Email Uus 0 Minu vestlused 6 Tiimi vestlused 1 AI …" at bounding box center [584, 292] width 1086 height 485
click at [1083, 76] on div "Arhiveeri vestlus" at bounding box center [1064, 76] width 81 height 14
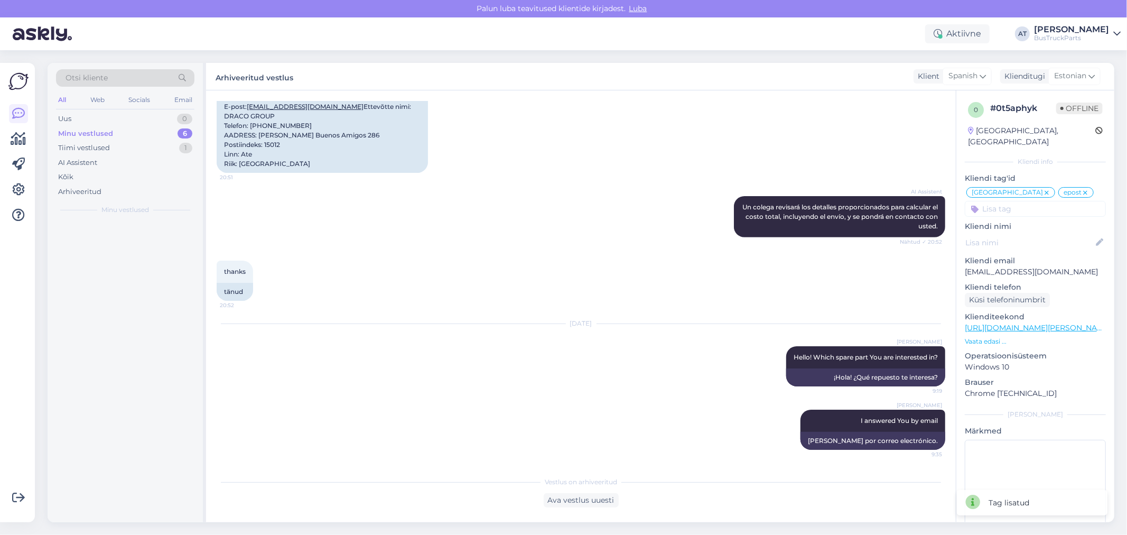
scroll to position [304, 0]
